Goal: Task Accomplishment & Management: Use online tool/utility

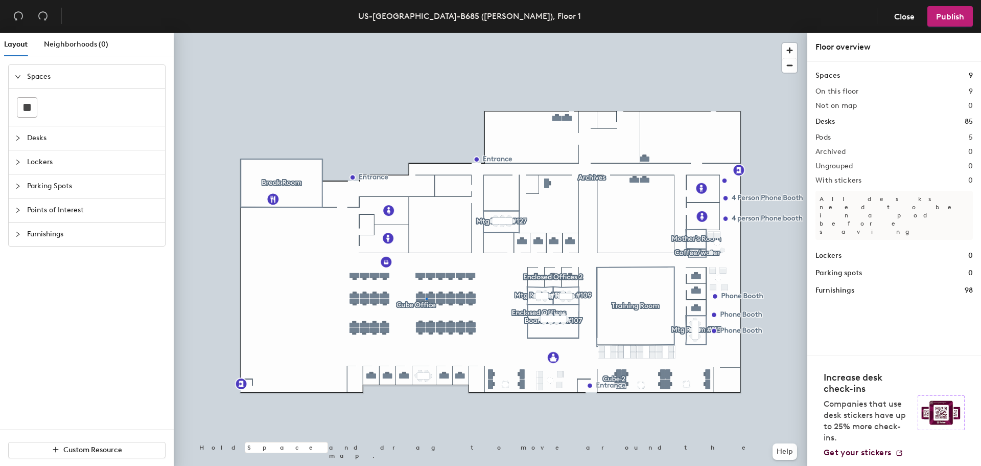
click at [426, 33] on div at bounding box center [491, 33] width 634 height 0
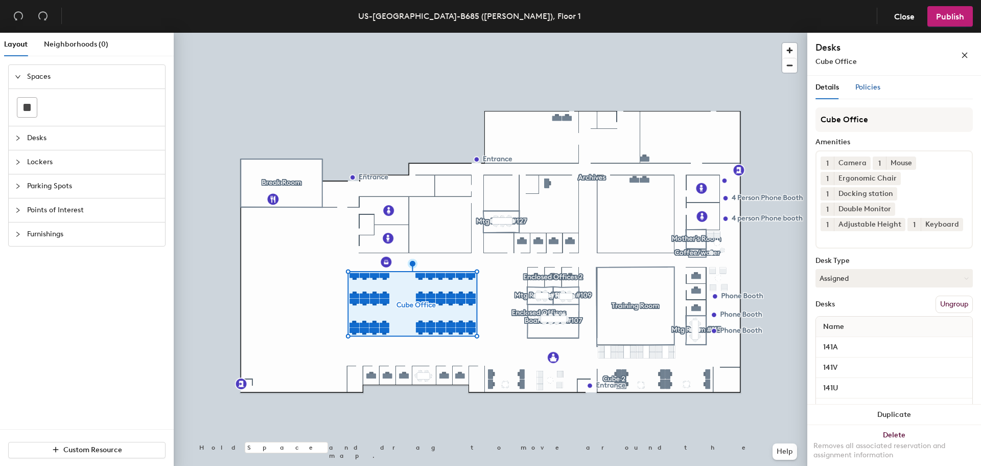
click at [867, 83] on span "Policies" at bounding box center [868, 87] width 25 height 9
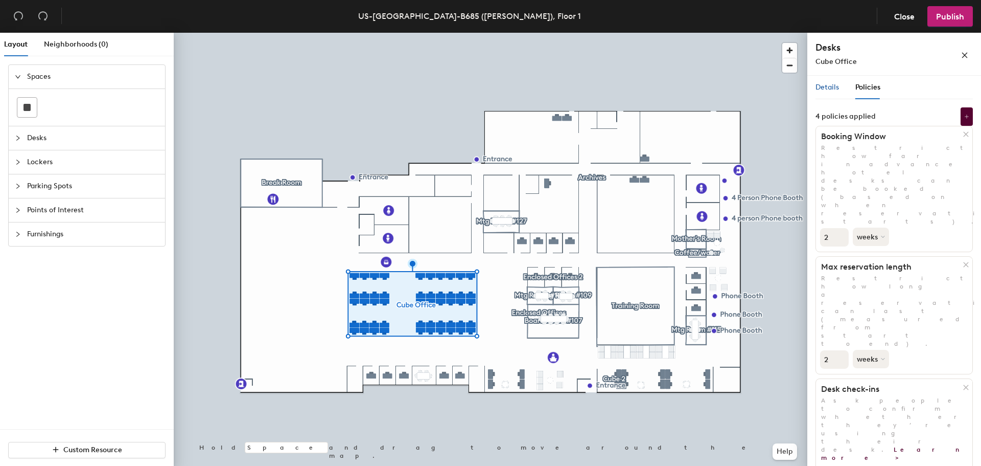
click at [827, 83] on span "Details" at bounding box center [828, 87] width 24 height 9
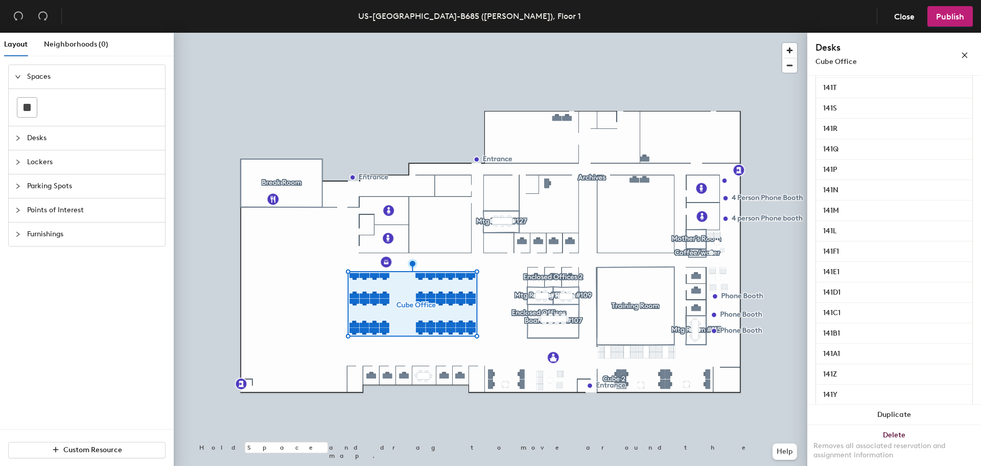
scroll to position [14, 0]
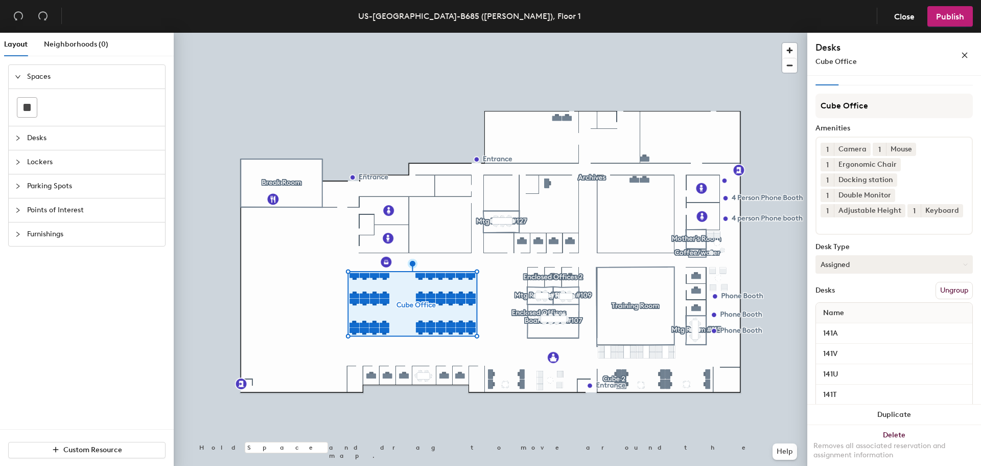
click at [850, 273] on button "Assigned" at bounding box center [894, 264] width 157 height 18
click at [873, 251] on div "Desk Type" at bounding box center [894, 247] width 157 height 8
click at [895, 14] on span "Close" at bounding box center [905, 17] width 20 height 10
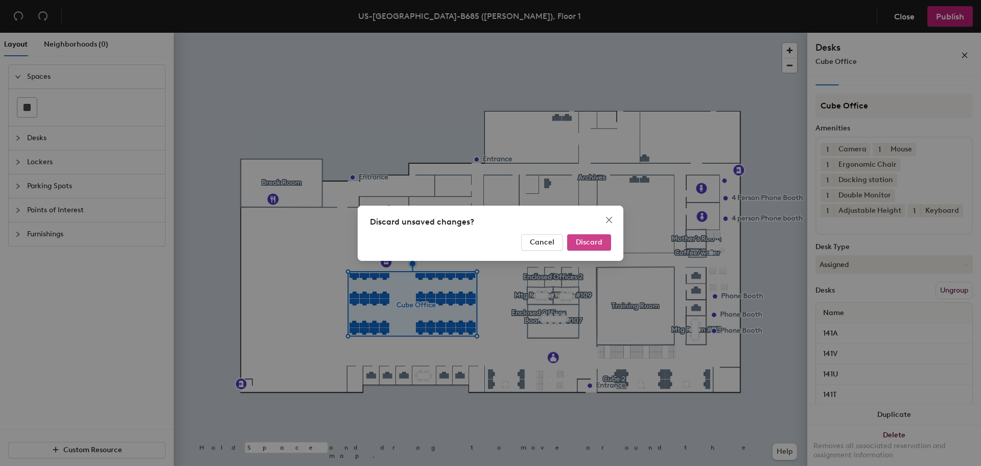
click at [604, 241] on button "Discard" at bounding box center [589, 242] width 44 height 16
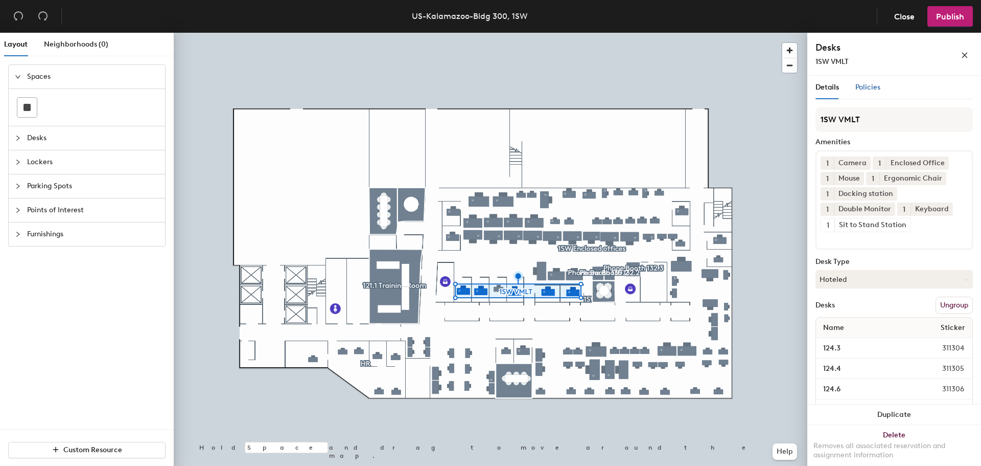
click at [866, 86] on span "Policies" at bounding box center [868, 87] width 25 height 9
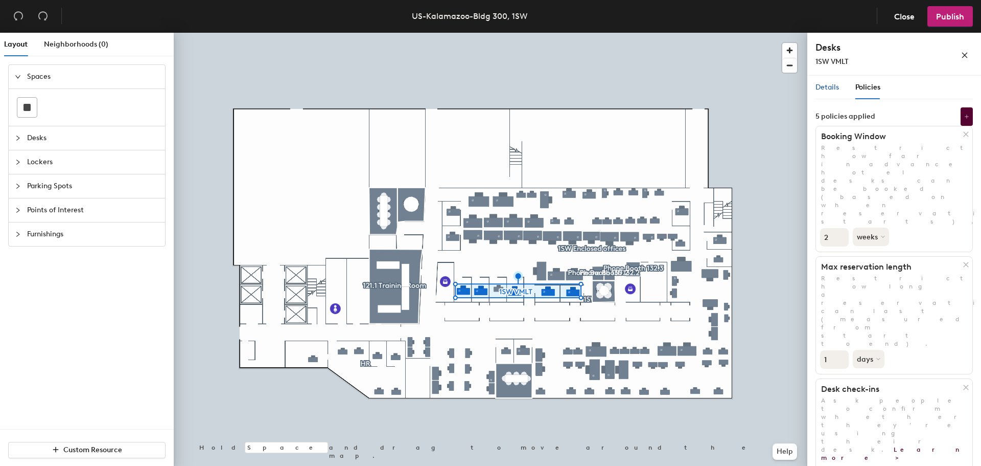
click at [834, 87] on span "Details" at bounding box center [828, 87] width 24 height 9
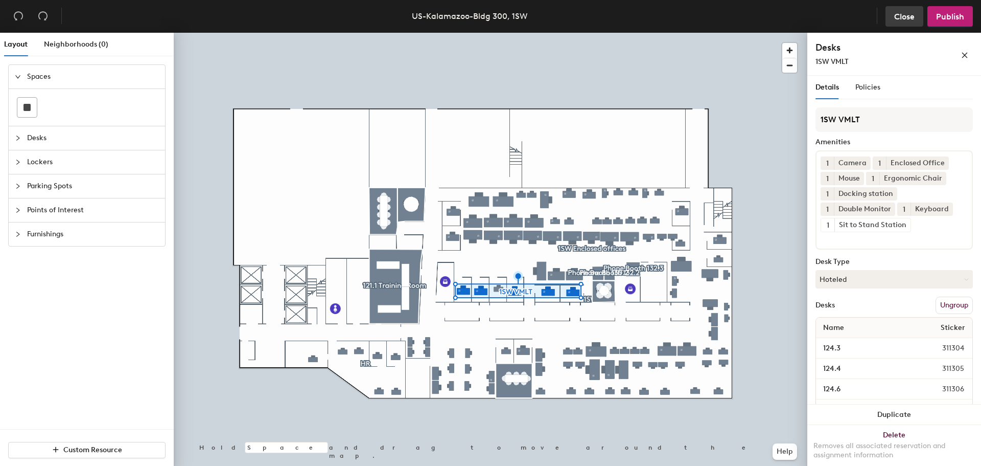
click at [913, 15] on span "Close" at bounding box center [905, 17] width 20 height 10
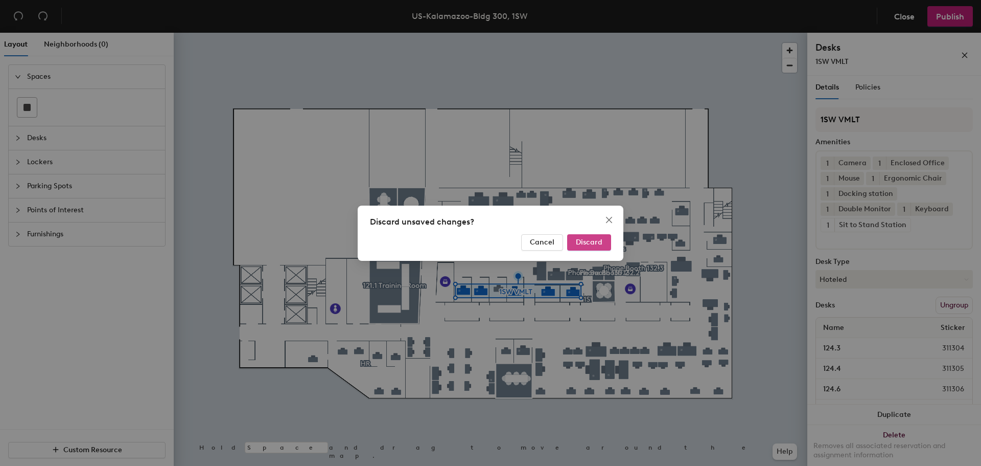
click at [592, 236] on button "Discard" at bounding box center [589, 242] width 44 height 16
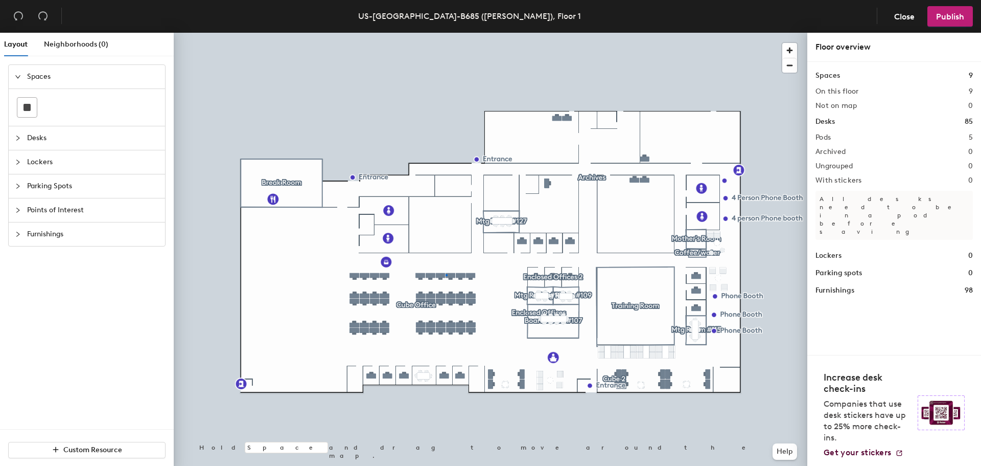
click at [446, 33] on div at bounding box center [491, 33] width 634 height 0
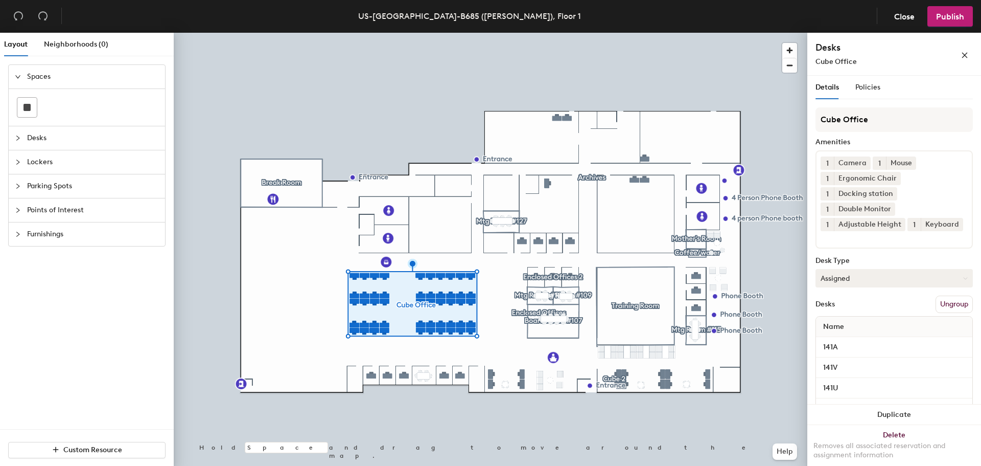
click at [841, 287] on button "Assigned" at bounding box center [894, 278] width 157 height 18
click at [834, 348] on div "Hoteled" at bounding box center [867, 340] width 102 height 15
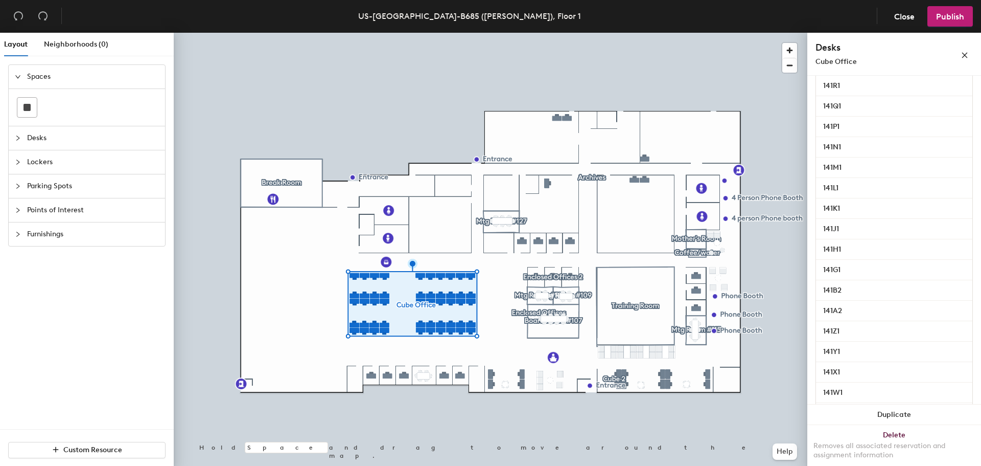
scroll to position [869, 0]
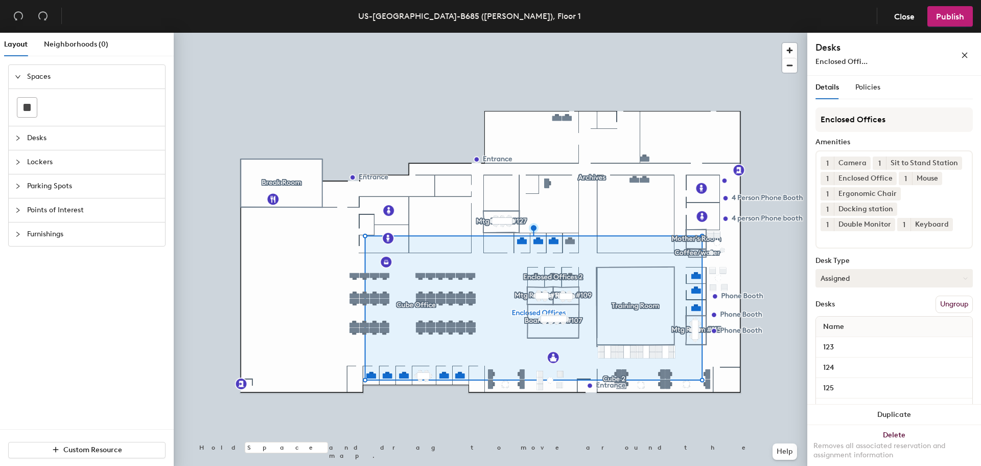
click at [847, 287] on button "Assigned" at bounding box center [894, 278] width 157 height 18
click at [843, 348] on div "Hoteled" at bounding box center [867, 340] width 102 height 15
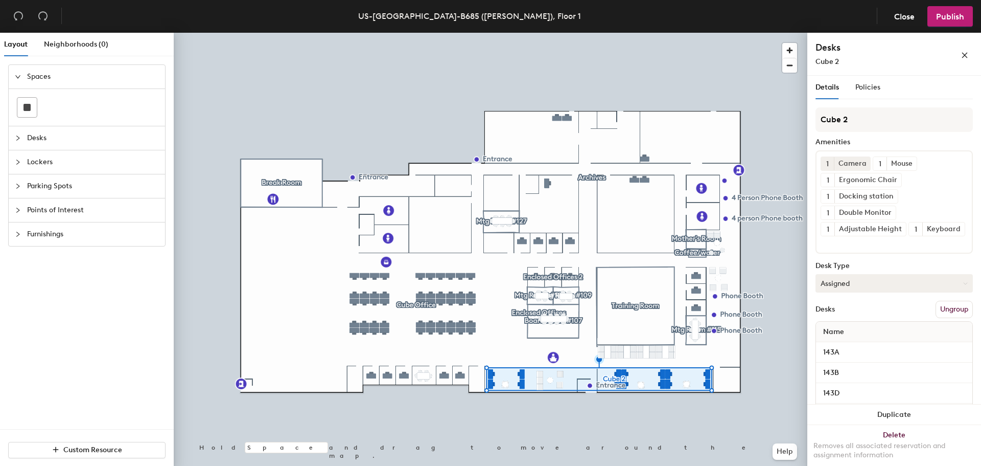
click at [839, 292] on button "Assigned" at bounding box center [894, 283] width 157 height 18
click at [844, 353] on div "Hoteled" at bounding box center [867, 345] width 102 height 15
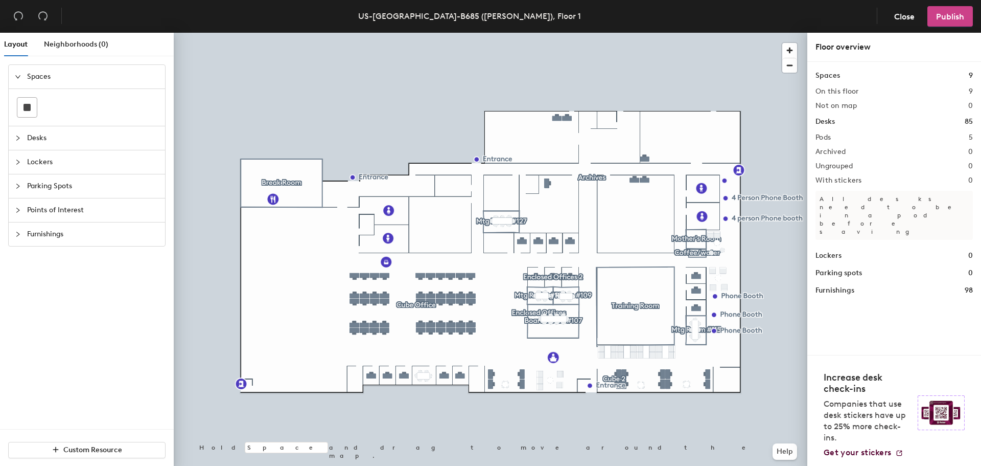
click at [940, 17] on span "Publish" at bounding box center [950, 17] width 28 height 10
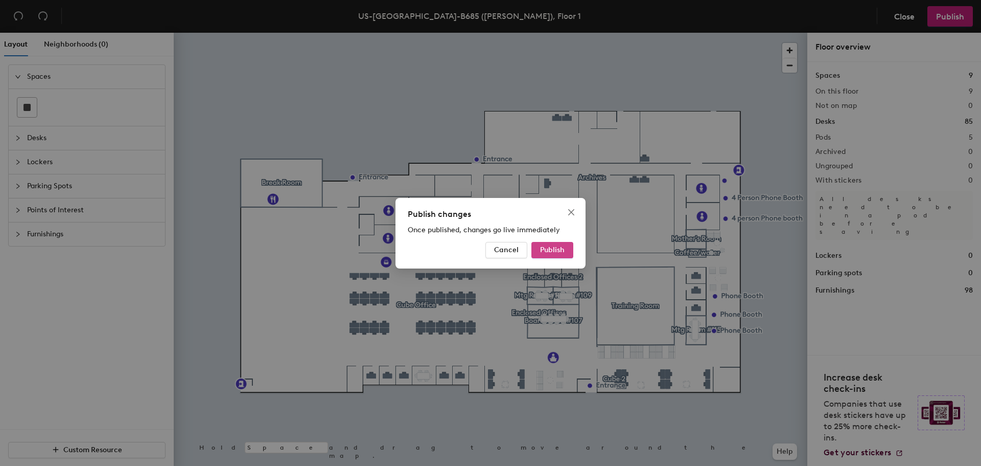
click at [552, 244] on button "Publish" at bounding box center [553, 250] width 42 height 16
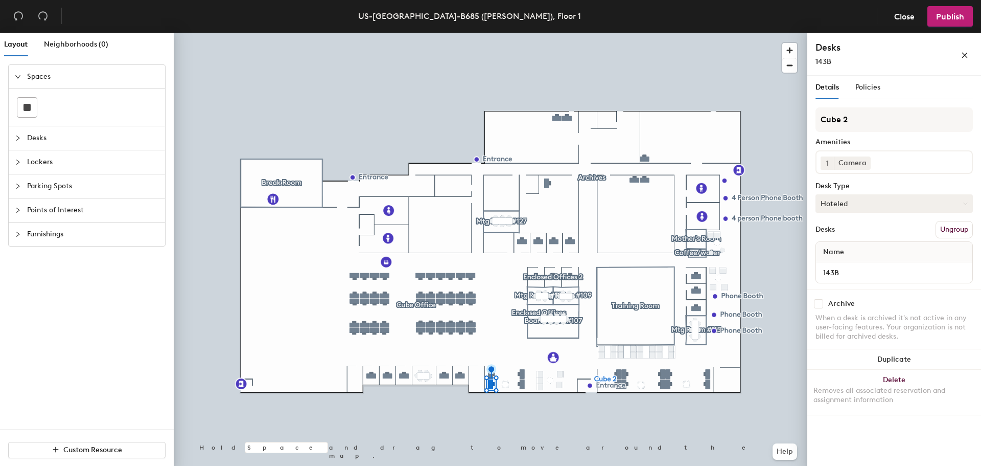
click at [865, 207] on button "Hoteled" at bounding box center [894, 203] width 157 height 18
click at [851, 237] on div "Assigned" at bounding box center [867, 234] width 102 height 15
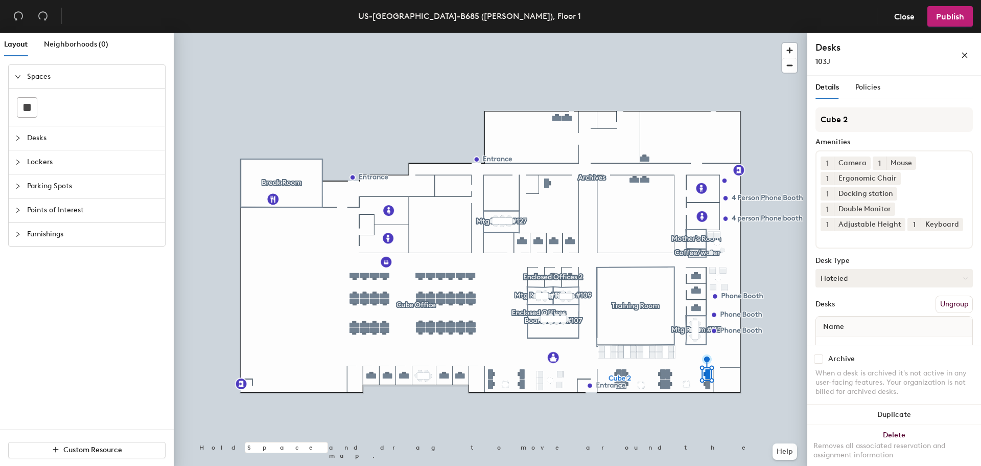
click at [874, 287] on button "Hoteled" at bounding box center [894, 278] width 157 height 18
click at [862, 317] on div "Assigned" at bounding box center [867, 309] width 102 height 15
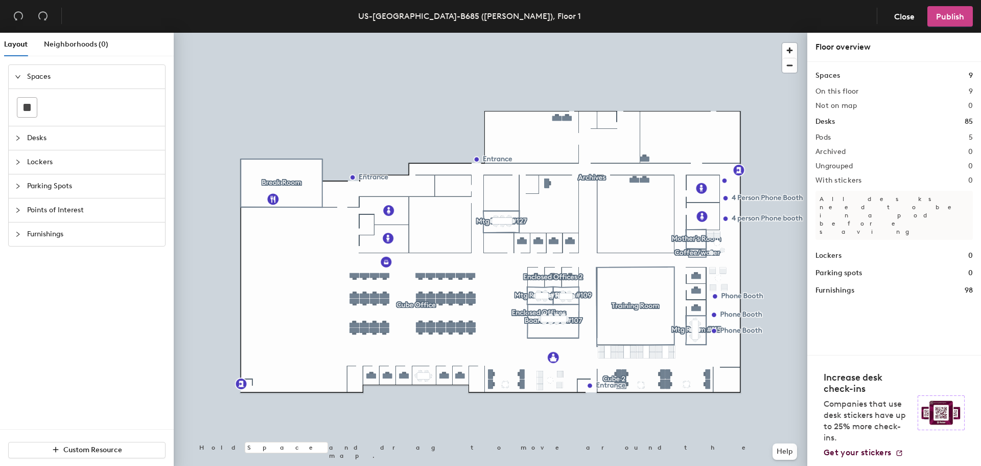
click at [941, 13] on span "Publish" at bounding box center [950, 17] width 28 height 10
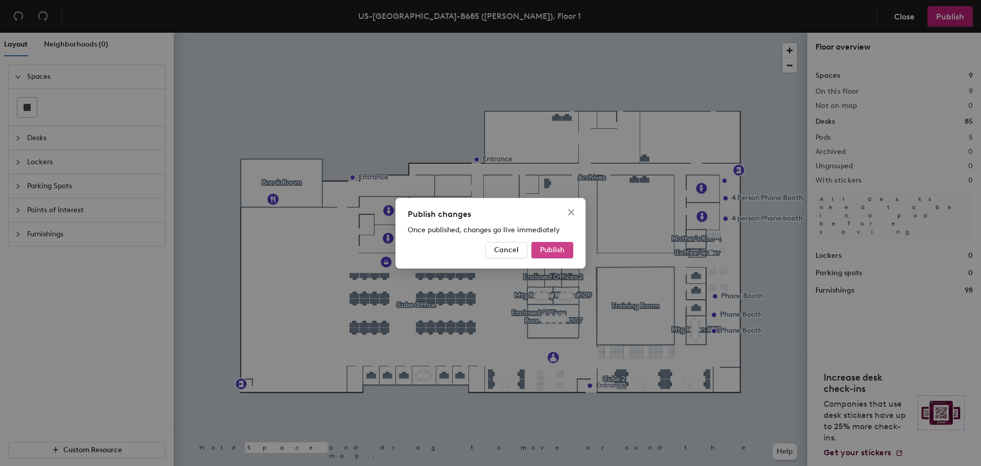
click at [554, 247] on span "Publish" at bounding box center [552, 249] width 25 height 9
